Goal: Task Accomplishment & Management: Use online tool/utility

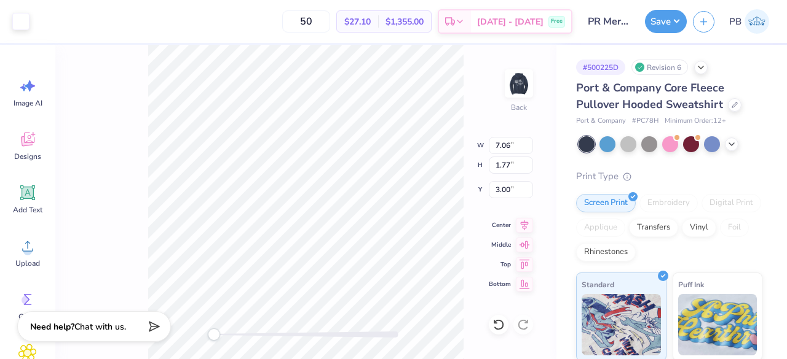
type input "13.75"
type input "3.44"
type input "8.57"
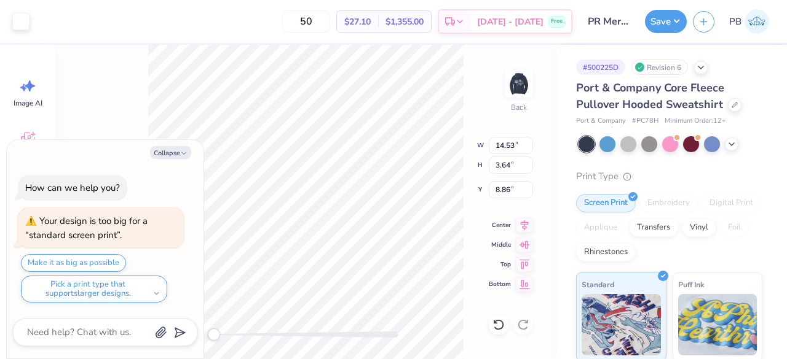
type input "14.53"
type input "3.64"
type input "8.86"
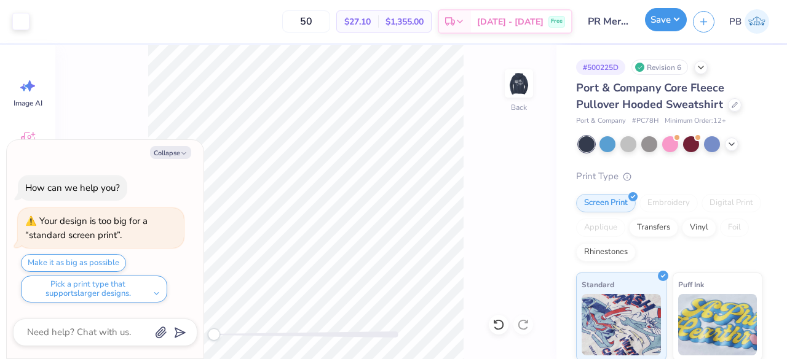
click at [665, 19] on button "Save" at bounding box center [666, 19] width 42 height 23
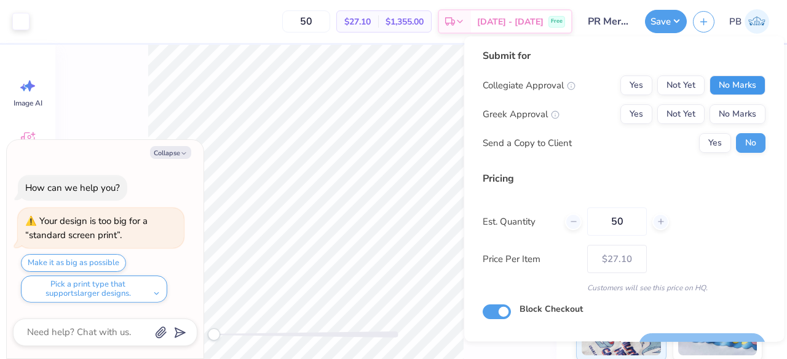
click at [732, 84] on button "No Marks" at bounding box center [737, 86] width 56 height 20
click at [622, 123] on button "Yes" at bounding box center [636, 114] width 32 height 20
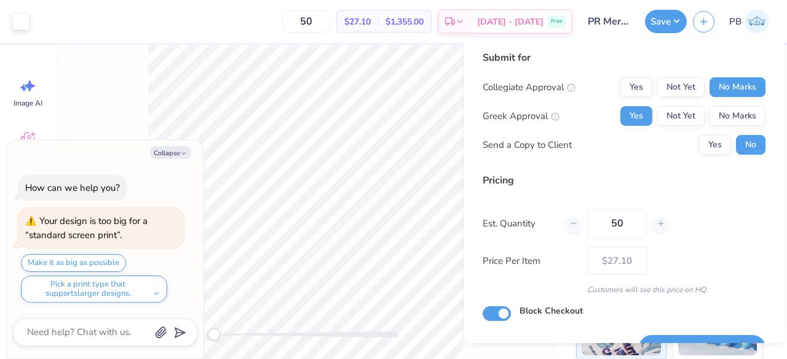
scroll to position [28, 0]
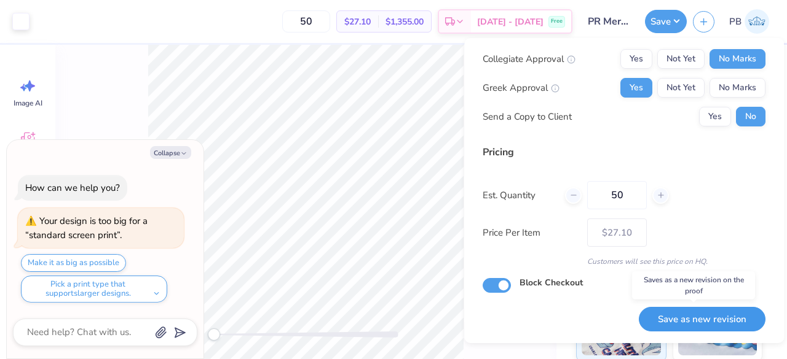
click at [704, 313] on button "Save as new revision" at bounding box center [701, 319] width 127 height 25
type textarea "x"
type input "– –"
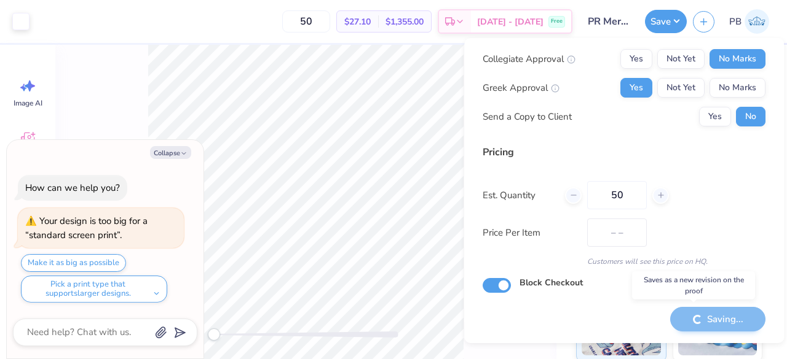
type textarea "x"
type input "$27.10"
type textarea "x"
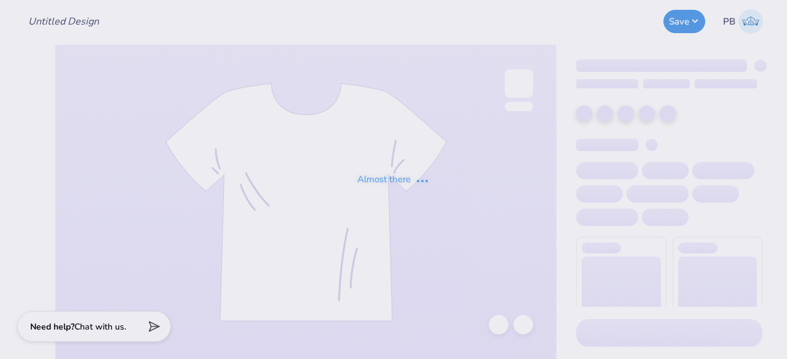
type input "Rush Shirts!"
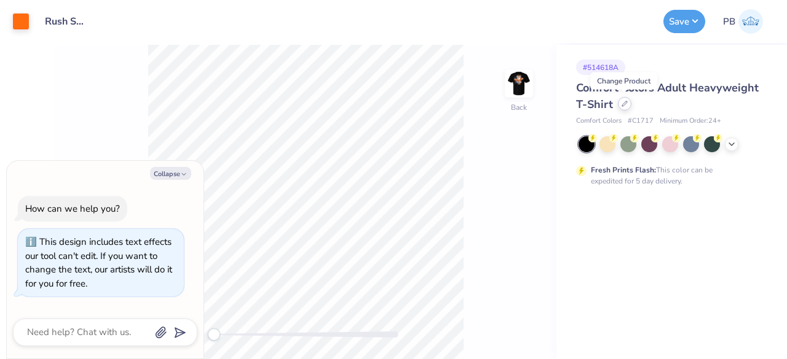
click at [622, 106] on div at bounding box center [625, 104] width 14 height 14
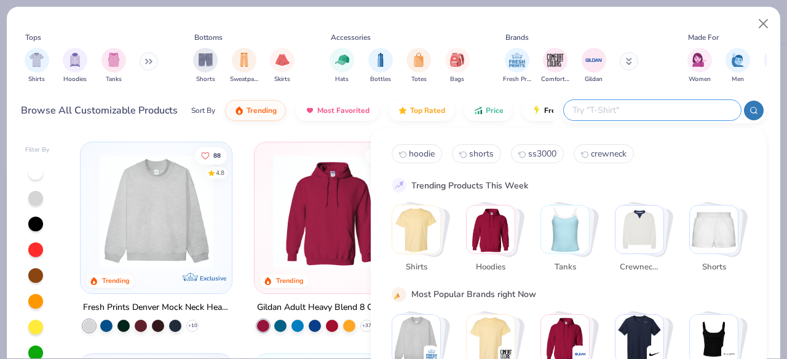
type textarea "x"
click at [688, 112] on input "text" at bounding box center [651, 110] width 161 height 14
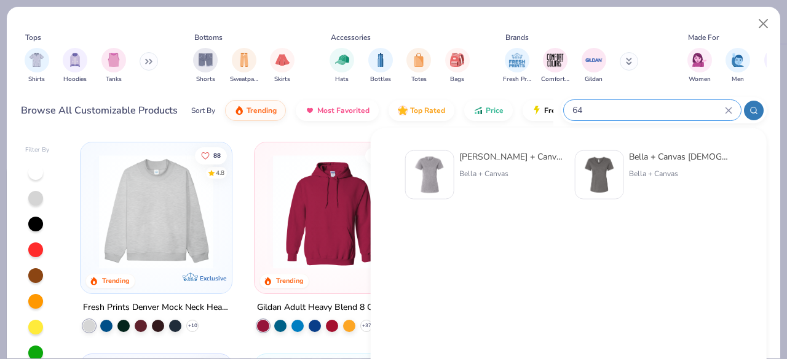
type input "6"
type input "gildan"
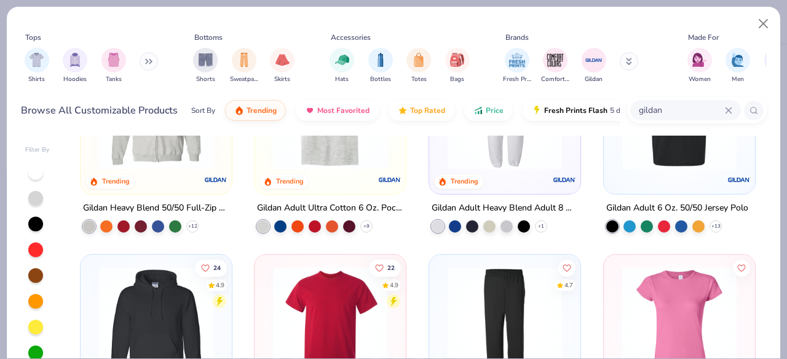
scroll to position [412, 0]
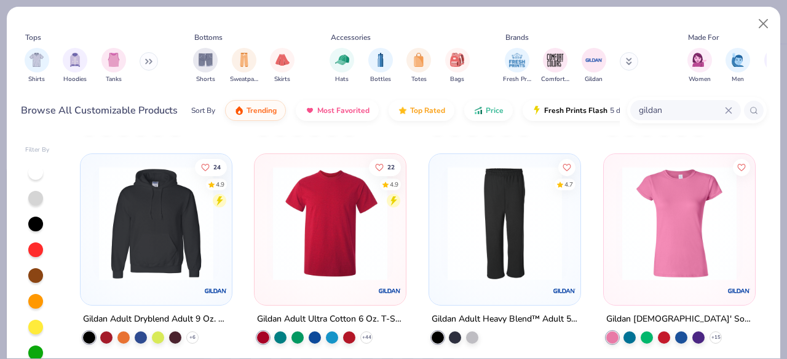
click at [313, 240] on img at bounding box center [330, 223] width 127 height 114
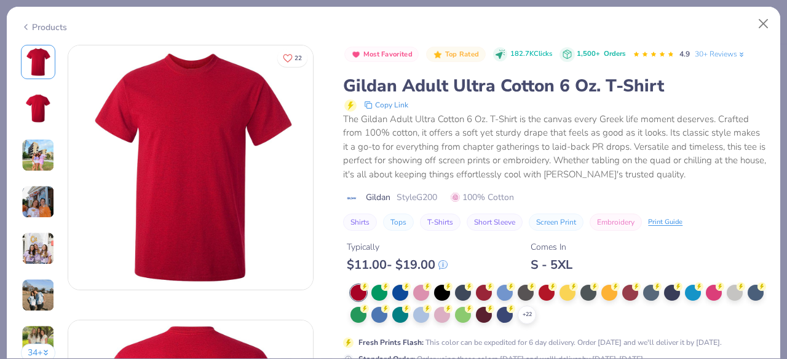
click at [36, 25] on div "Products" at bounding box center [44, 27] width 46 height 13
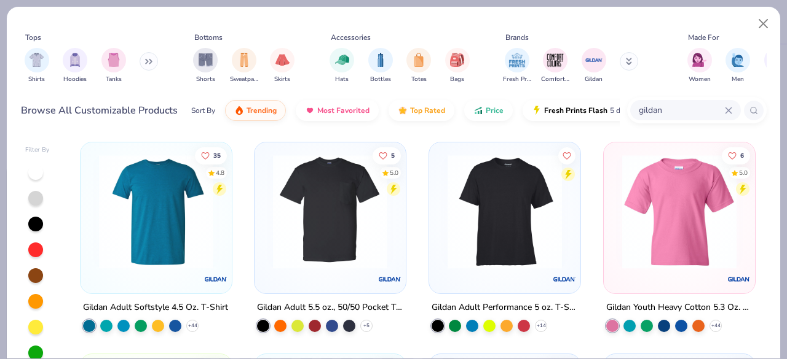
scroll to position [635, 0]
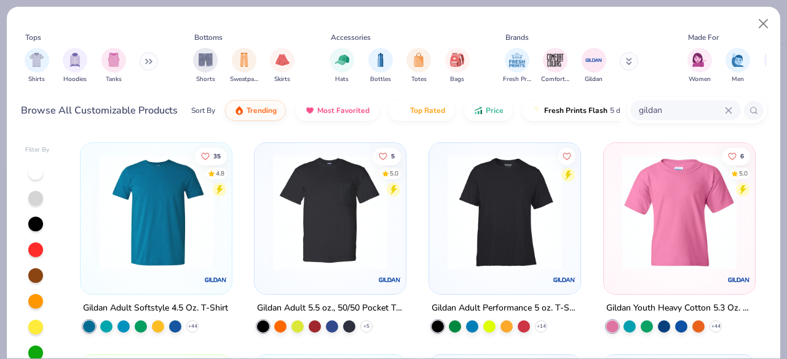
click at [177, 233] on img at bounding box center [156, 212] width 127 height 114
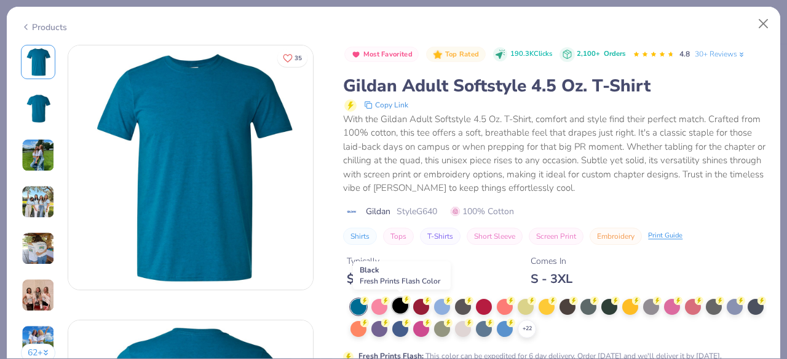
click at [402, 308] on div at bounding box center [400, 306] width 16 height 16
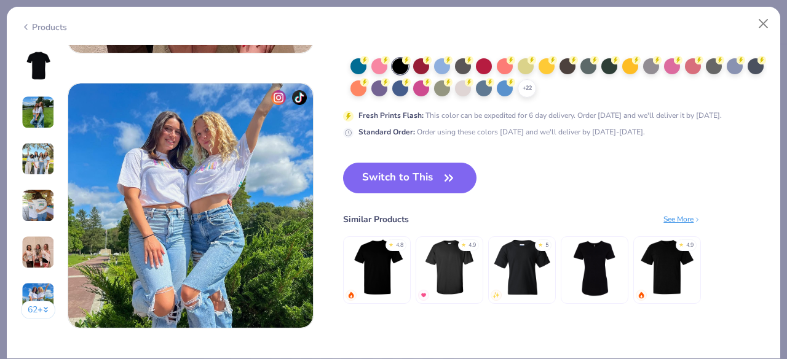
scroll to position [1614, 0]
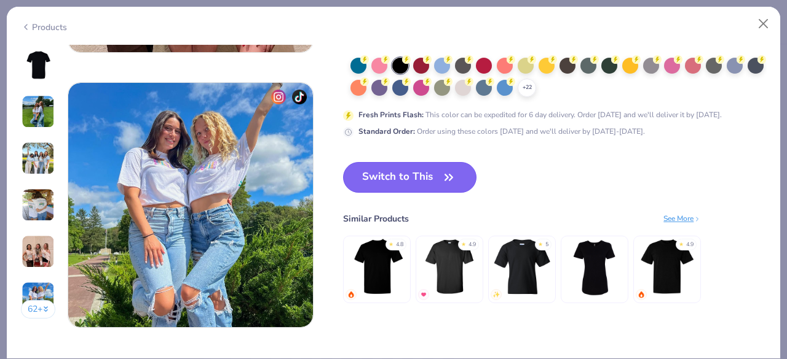
click at [426, 178] on button "Switch to This" at bounding box center [409, 177] width 133 height 31
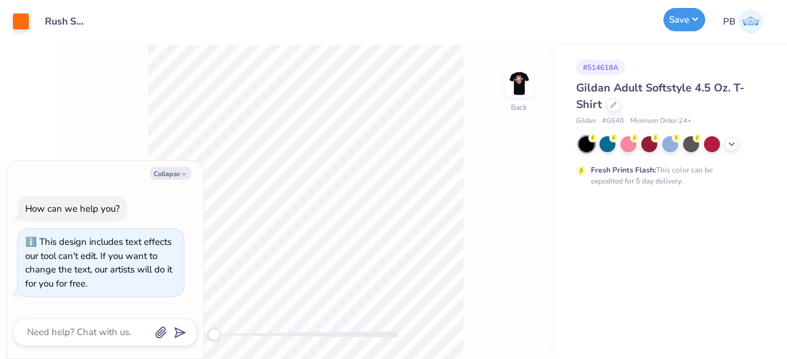
click at [669, 20] on button "Save" at bounding box center [684, 19] width 42 height 23
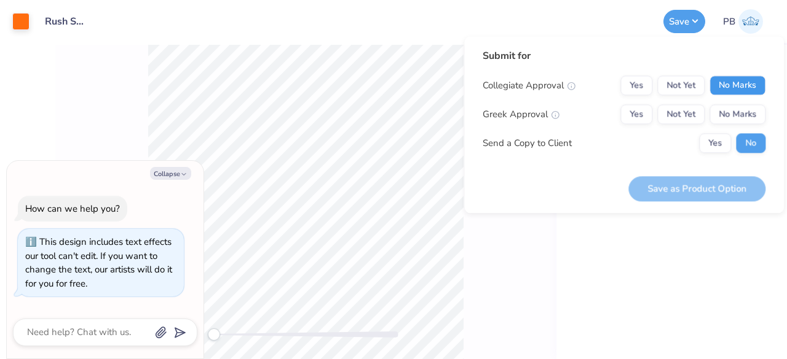
click at [740, 78] on button "No Marks" at bounding box center [737, 86] width 56 height 20
click at [634, 117] on button "Yes" at bounding box center [636, 114] width 32 height 20
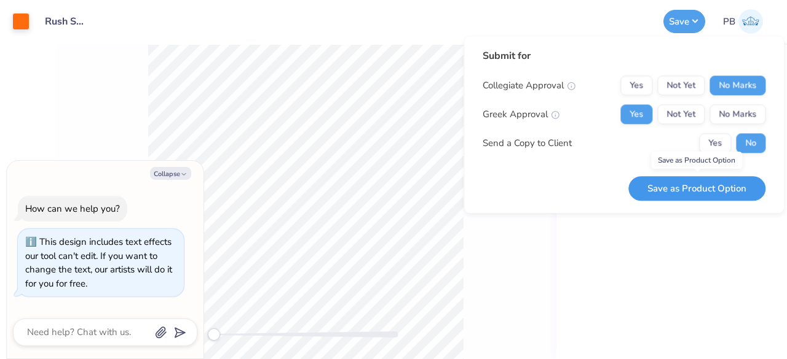
click at [673, 186] on button "Save as Product Option" at bounding box center [696, 188] width 137 height 25
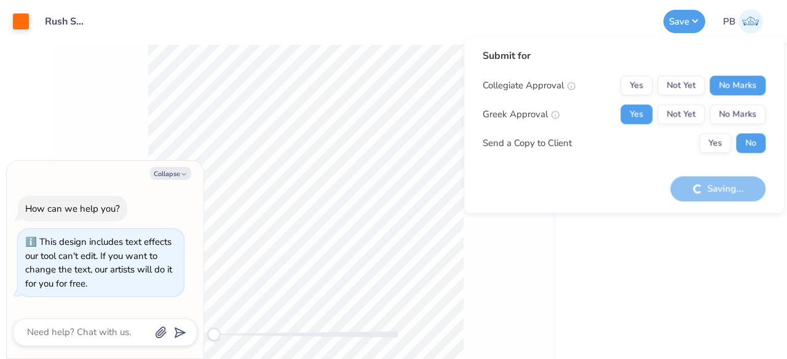
type textarea "x"
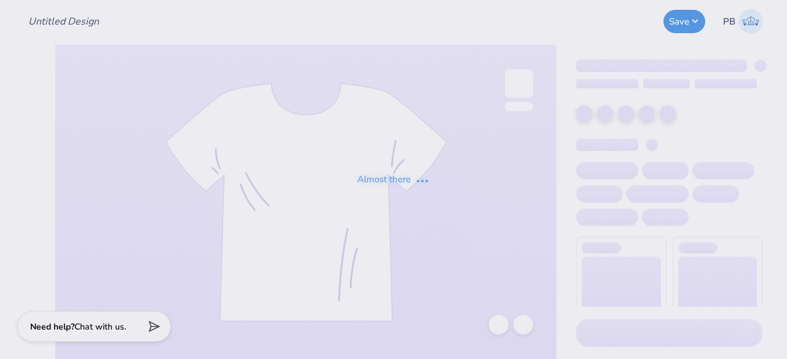
type input "Rush Shirts!"
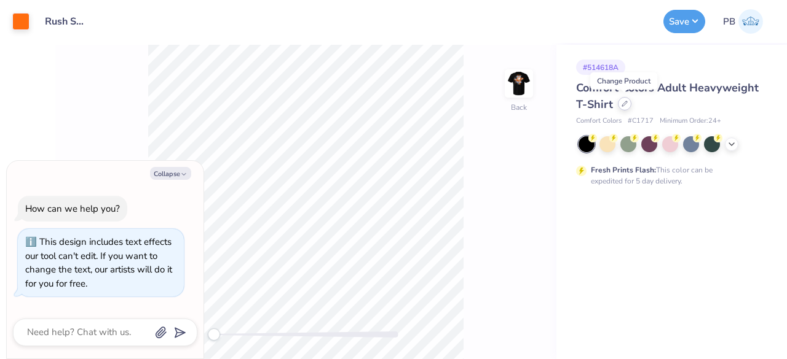
click at [622, 105] on icon at bounding box center [624, 103] width 5 height 5
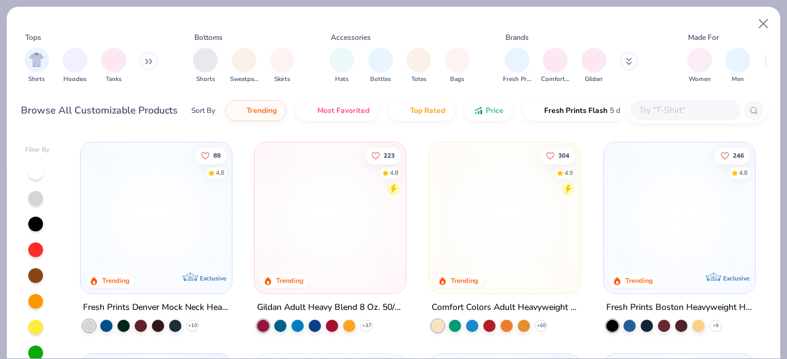
type textarea "x"
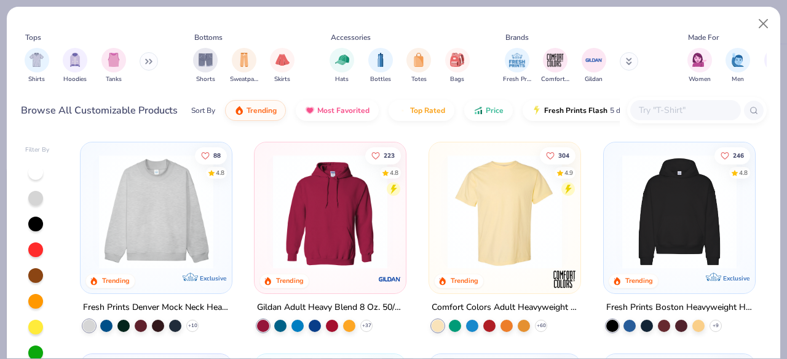
click at [676, 115] on input "text" at bounding box center [684, 110] width 95 height 14
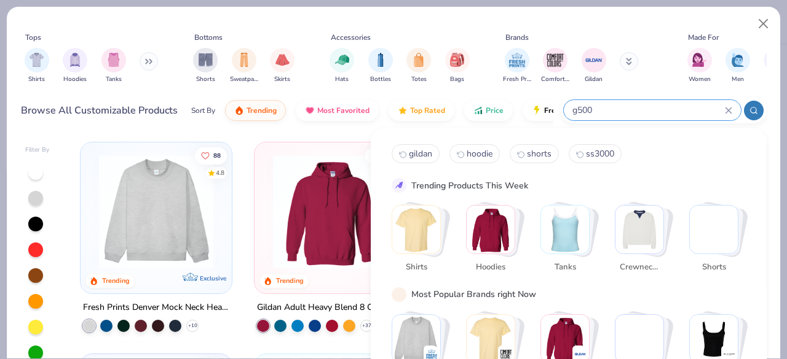
type input "g500"
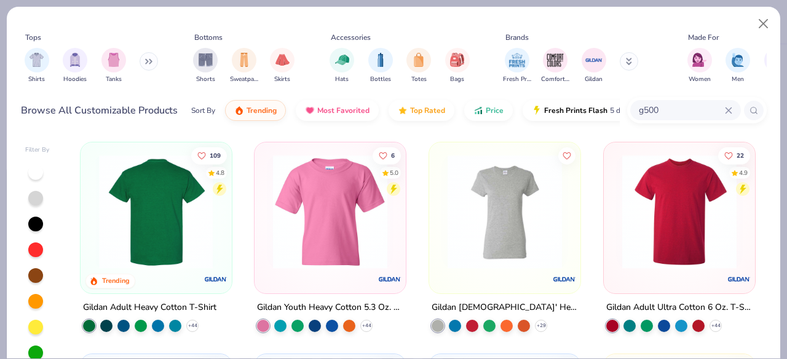
click at [145, 205] on div at bounding box center [155, 212] width 379 height 114
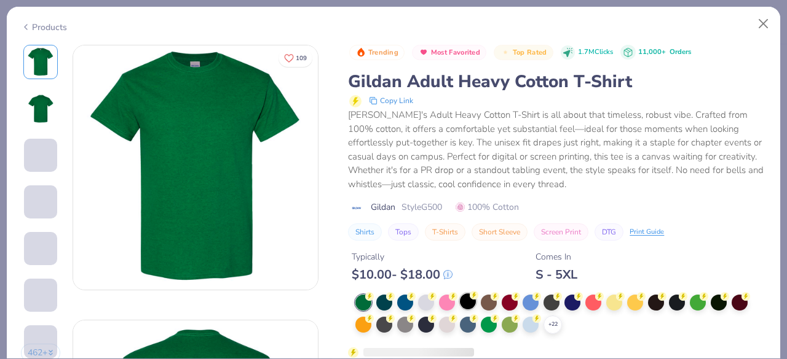
click at [471, 299] on div at bounding box center [468, 302] width 16 height 16
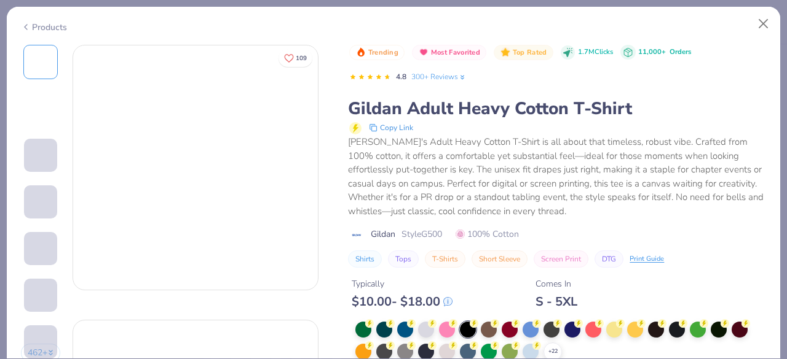
click at [471, 299] on div "Trending Most Favorited Top Rated 1.7M Clicks 11,000+ Orders 4.8 300+ Reviews G…" at bounding box center [557, 224] width 418 height 358
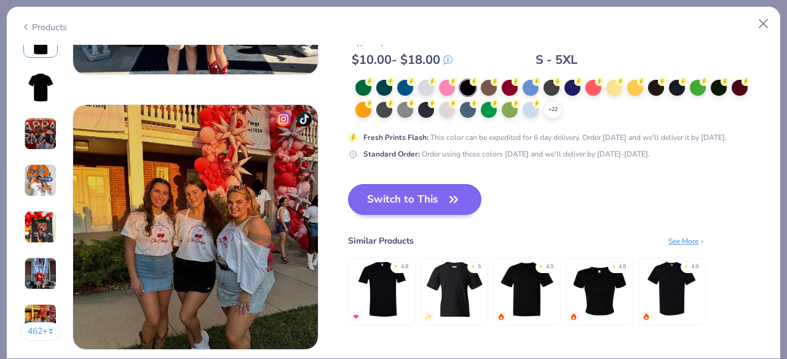
scroll to position [1593, 0]
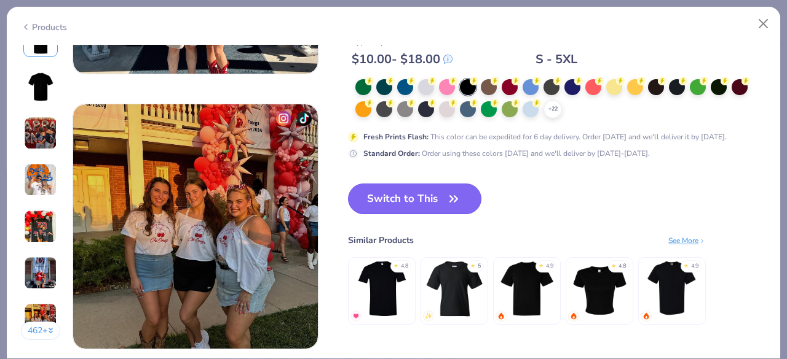
click at [410, 196] on button "Switch to This" at bounding box center [414, 199] width 133 height 31
click at [382, 203] on button "Switch to This" at bounding box center [414, 199] width 133 height 31
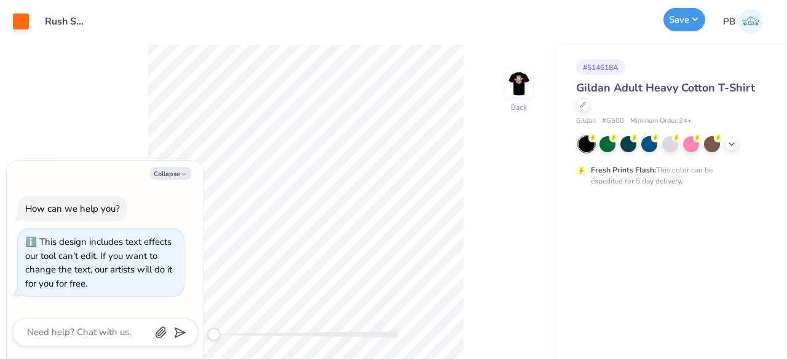
click at [679, 20] on button "Save" at bounding box center [684, 19] width 42 height 23
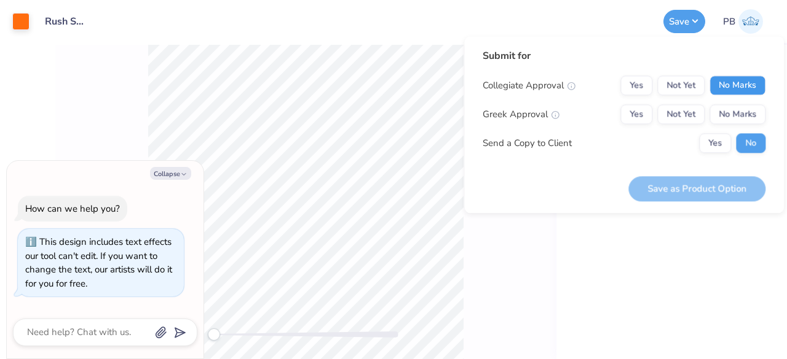
click at [732, 92] on button "No Marks" at bounding box center [737, 86] width 56 height 20
click at [624, 114] on button "Yes" at bounding box center [636, 114] width 32 height 20
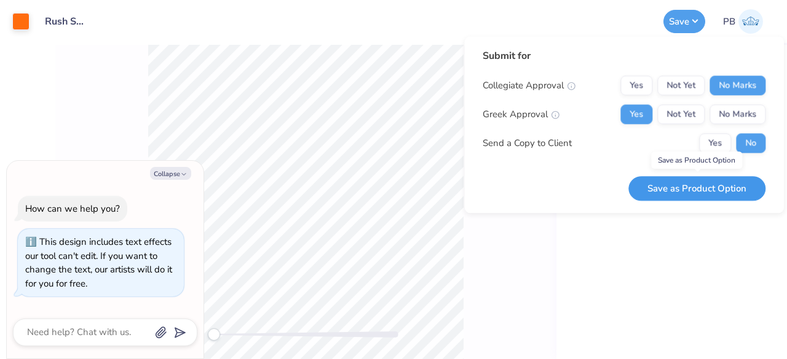
click at [673, 193] on button "Save as Product Option" at bounding box center [696, 188] width 137 height 25
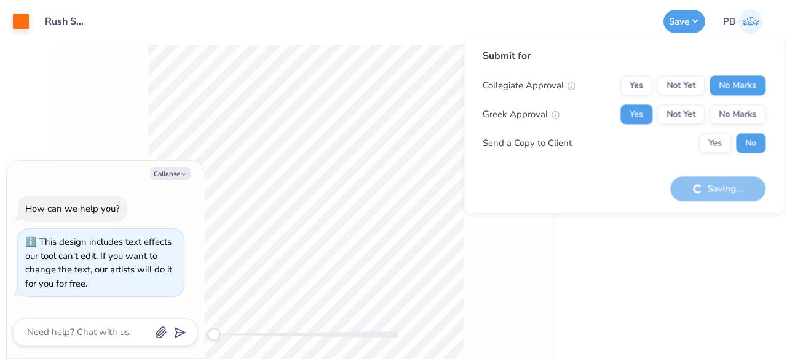
type textarea "x"
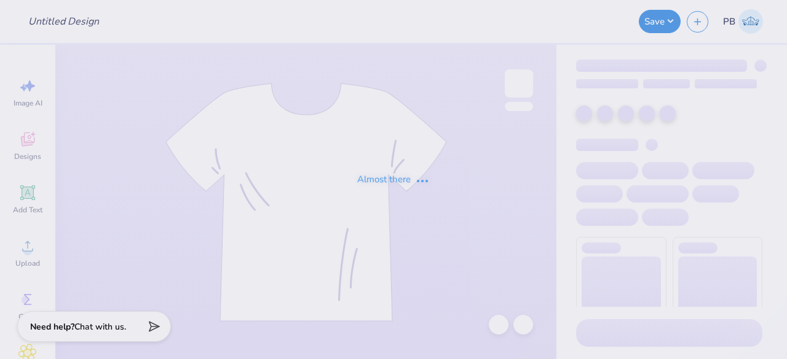
type input "PR Merch"
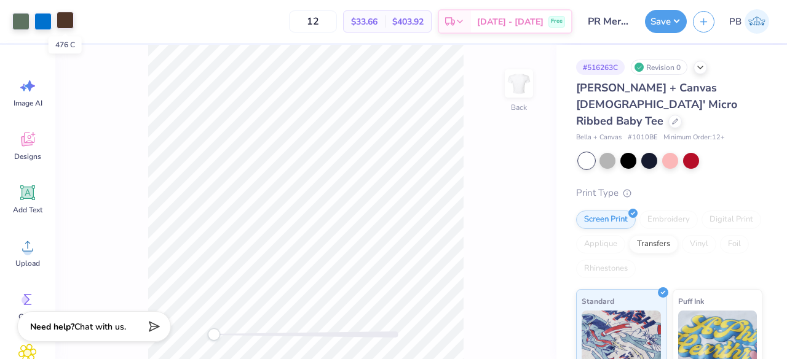
click at [70, 19] on div at bounding box center [65, 20] width 17 height 17
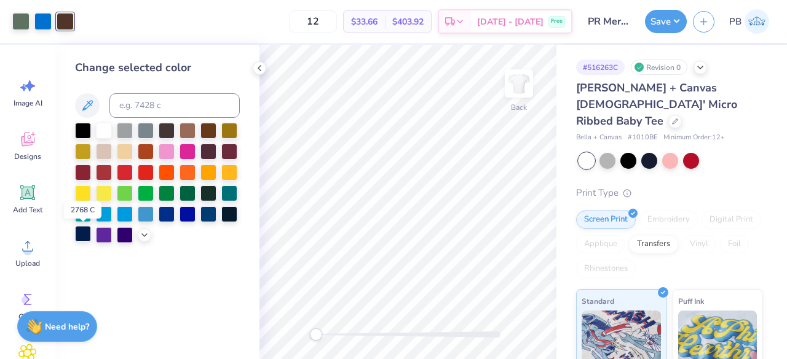
click at [77, 237] on div at bounding box center [83, 234] width 16 height 16
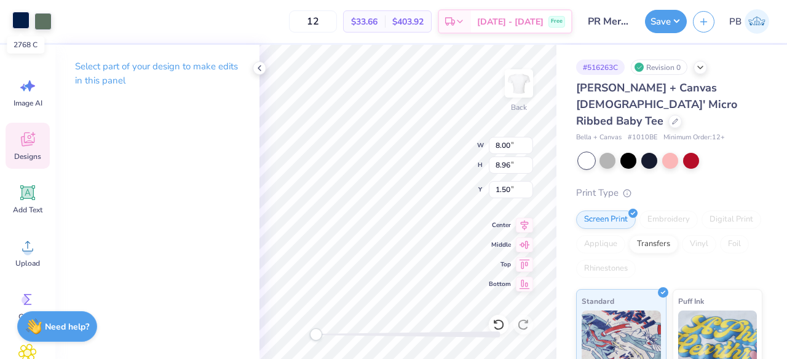
click at [27, 22] on div at bounding box center [20, 20] width 17 height 17
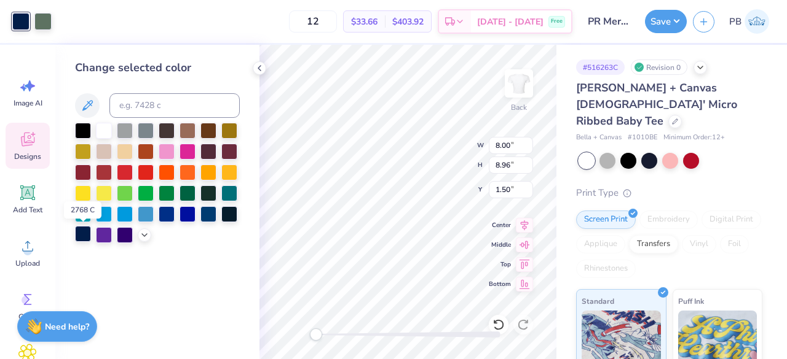
click at [82, 233] on div at bounding box center [83, 234] width 16 height 16
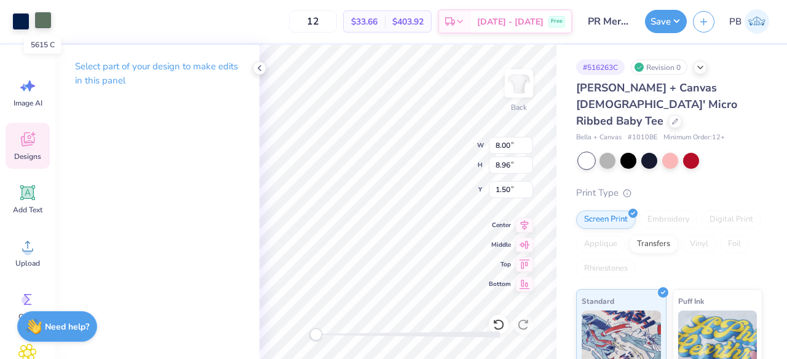
click at [43, 16] on div at bounding box center [42, 20] width 17 height 17
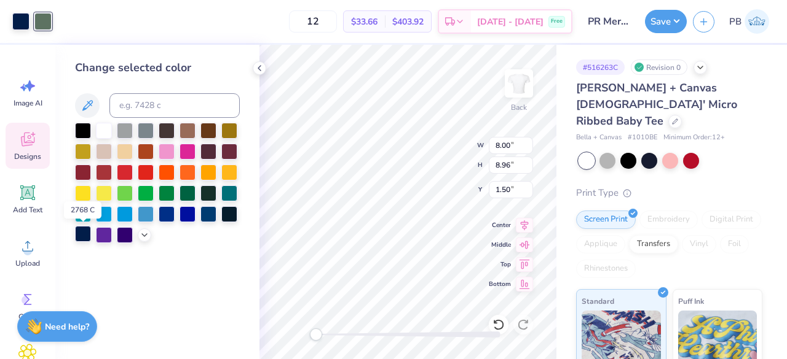
click at [82, 234] on div at bounding box center [83, 234] width 16 height 16
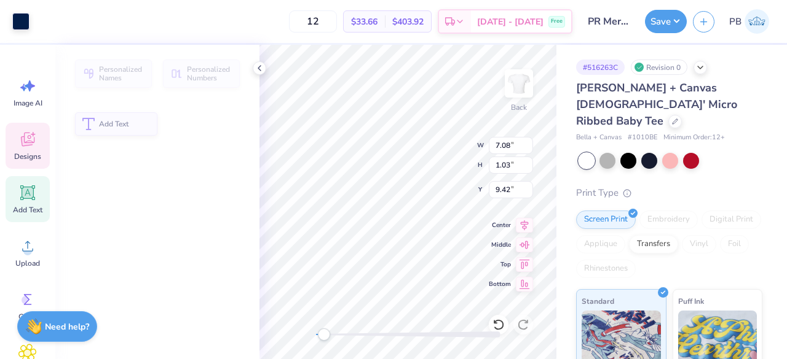
type input "7.08"
type input "1.03"
type input "9.42"
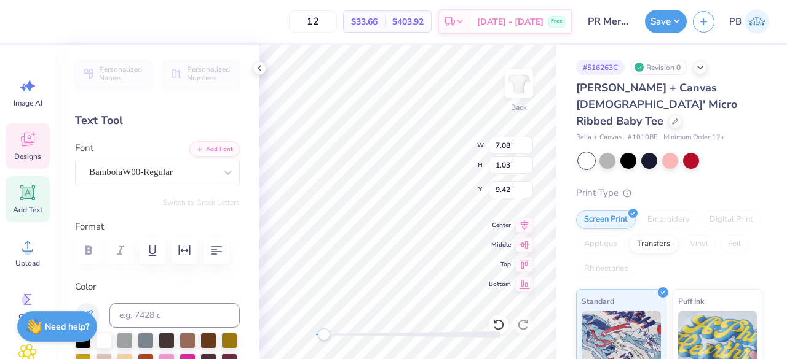
scroll to position [10, 4]
type textarea "roll rev, roll tribe"
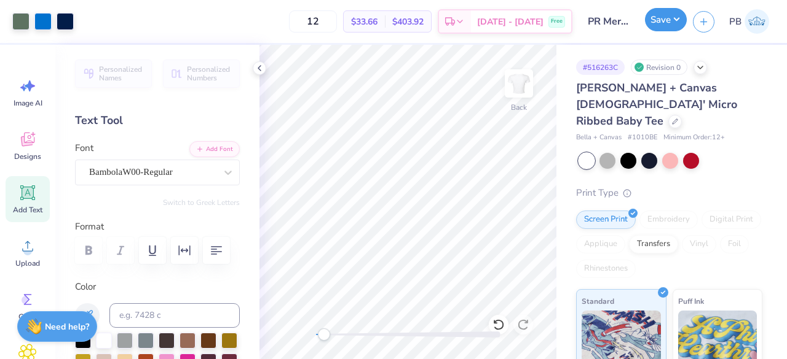
click at [662, 19] on button "Save" at bounding box center [666, 19] width 42 height 23
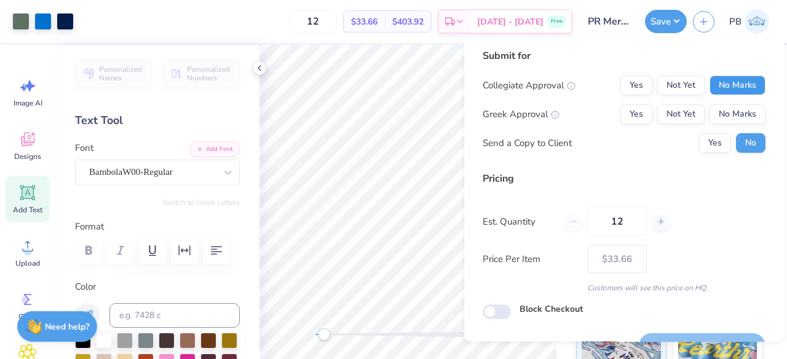
click at [727, 90] on button "No Marks" at bounding box center [737, 86] width 56 height 20
click at [737, 119] on button "No Marks" at bounding box center [737, 114] width 56 height 20
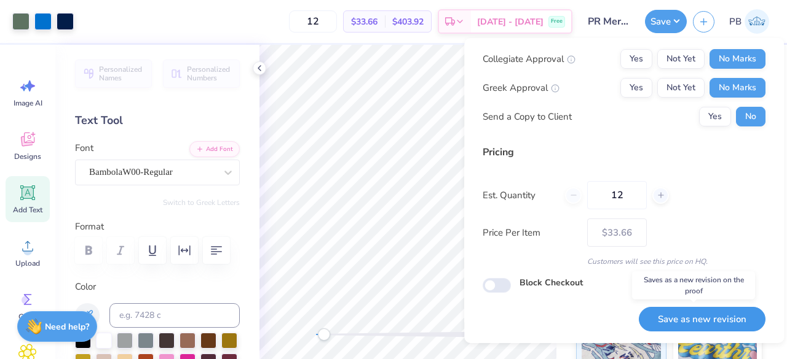
click at [706, 318] on button "Save as new revision" at bounding box center [701, 319] width 127 height 25
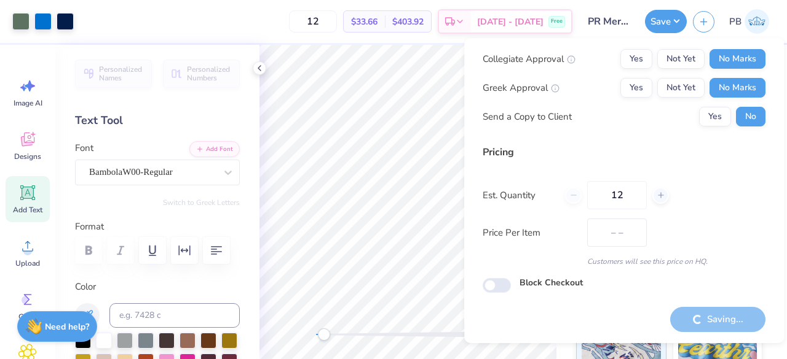
type input "$33.66"
